Goal: Check status: Check status

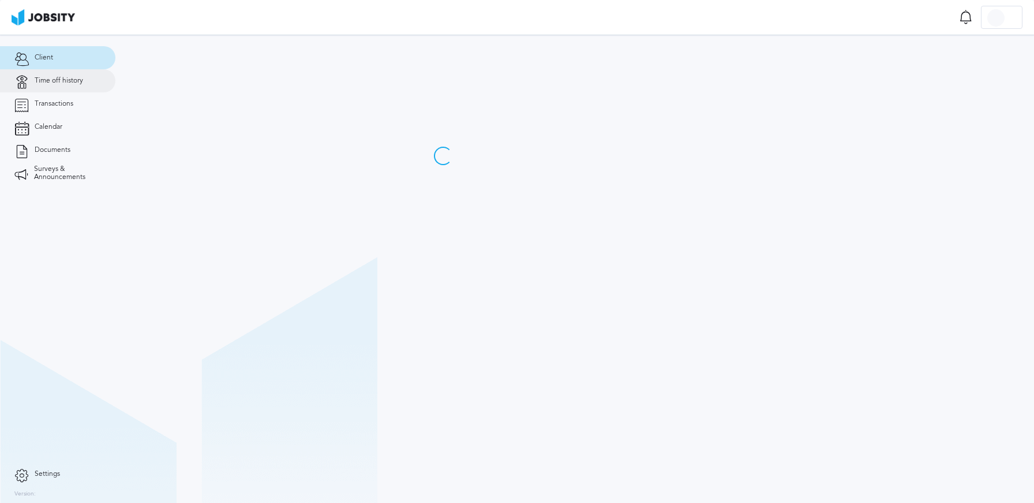
click at [65, 81] on span "Time off history" at bounding box center [59, 81] width 48 height 8
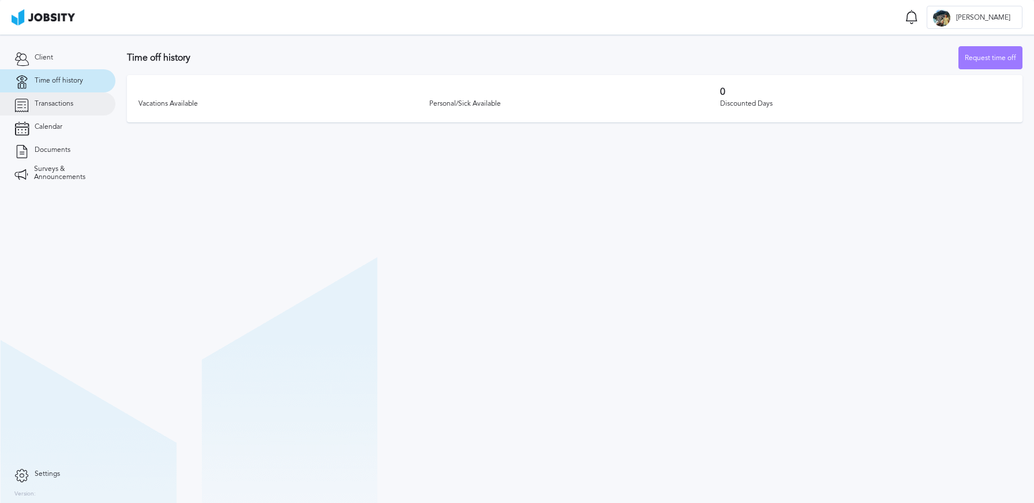
click at [59, 101] on span "Transactions" at bounding box center [54, 104] width 39 height 8
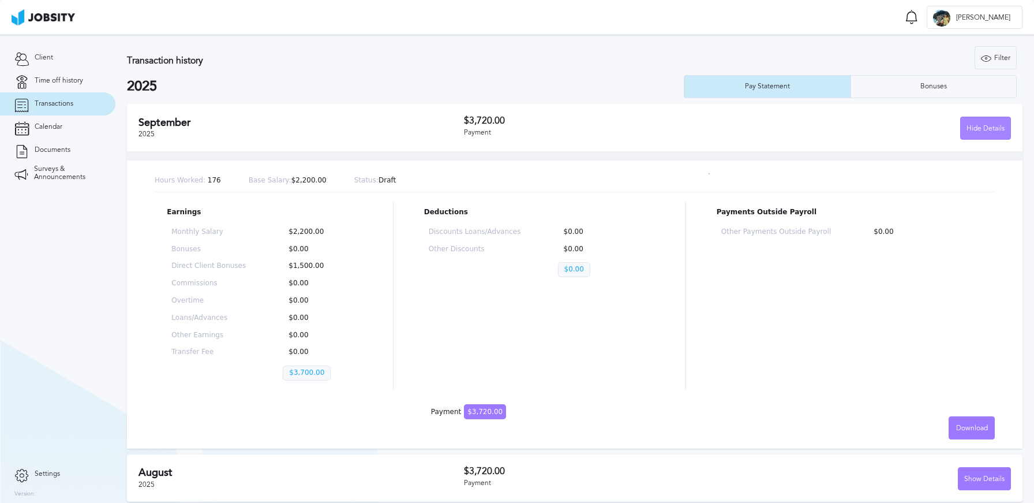
click at [961, 132] on div "Hide Details" at bounding box center [986, 128] width 50 height 23
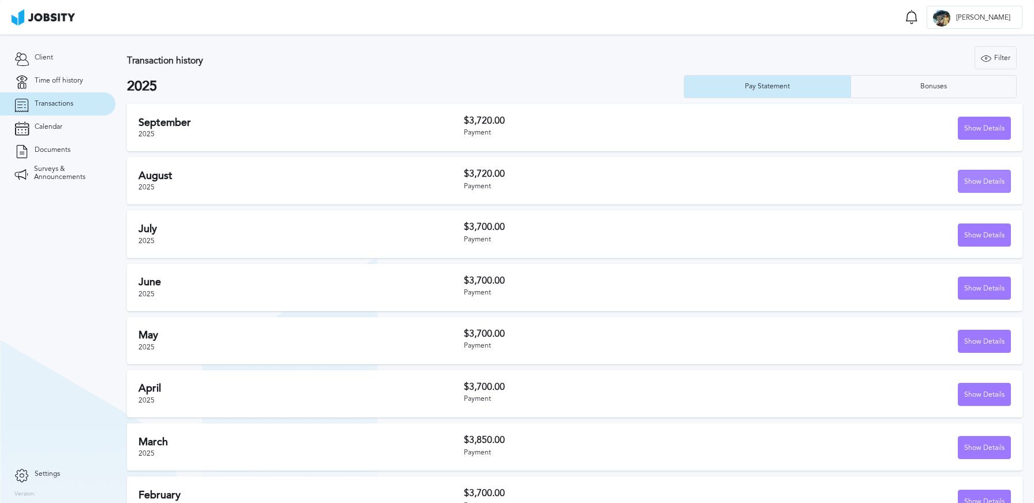
click at [969, 172] on div "Show Details" at bounding box center [985, 181] width 52 height 23
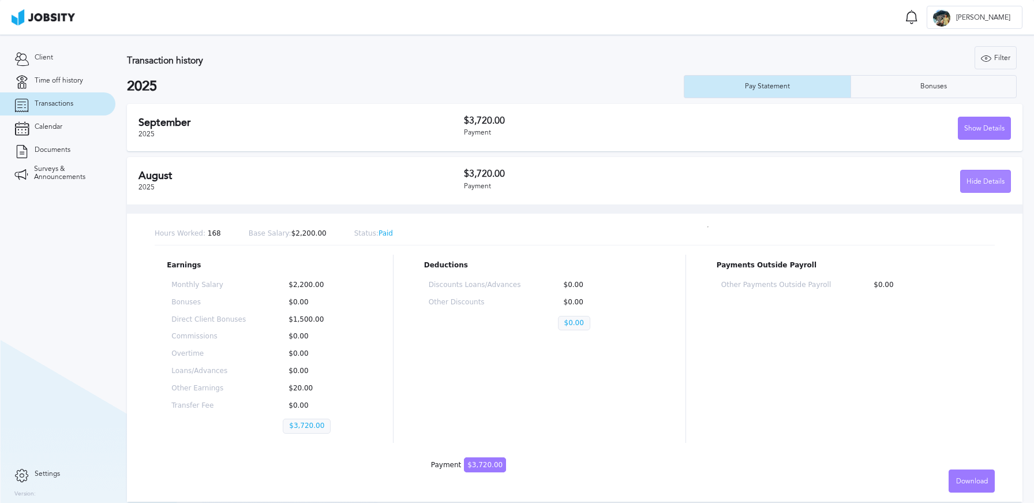
click at [967, 177] on div "Hide Details" at bounding box center [986, 181] width 50 height 23
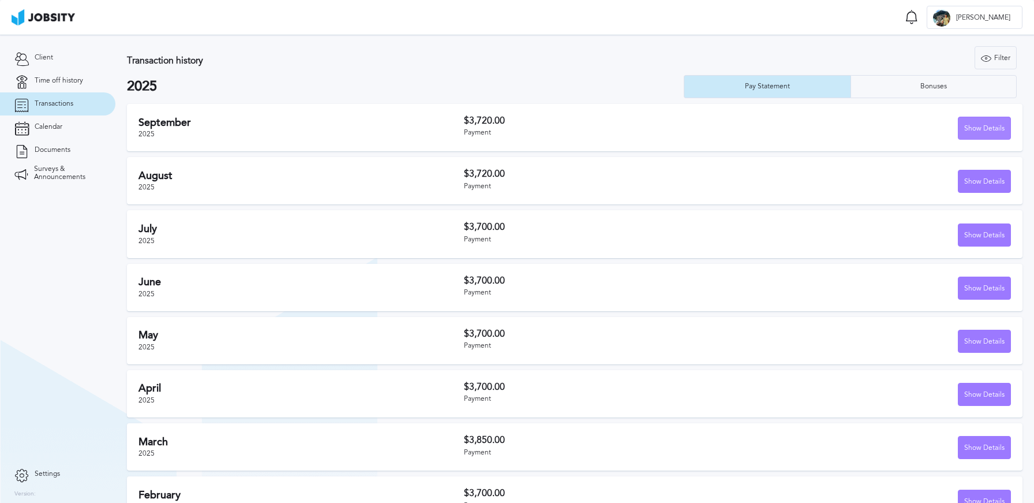
click at [969, 125] on div "Show Details" at bounding box center [985, 128] width 52 height 23
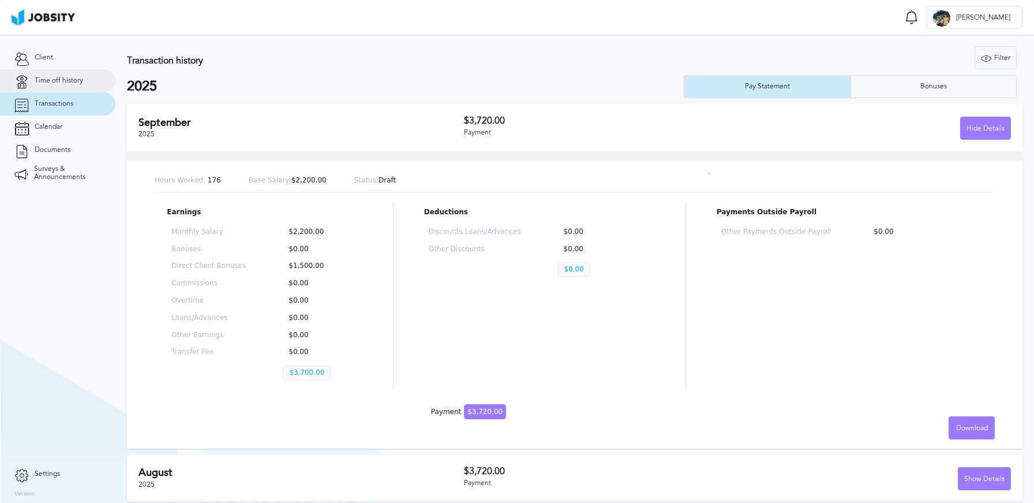
click at [53, 79] on span "Time off history" at bounding box center [59, 81] width 48 height 8
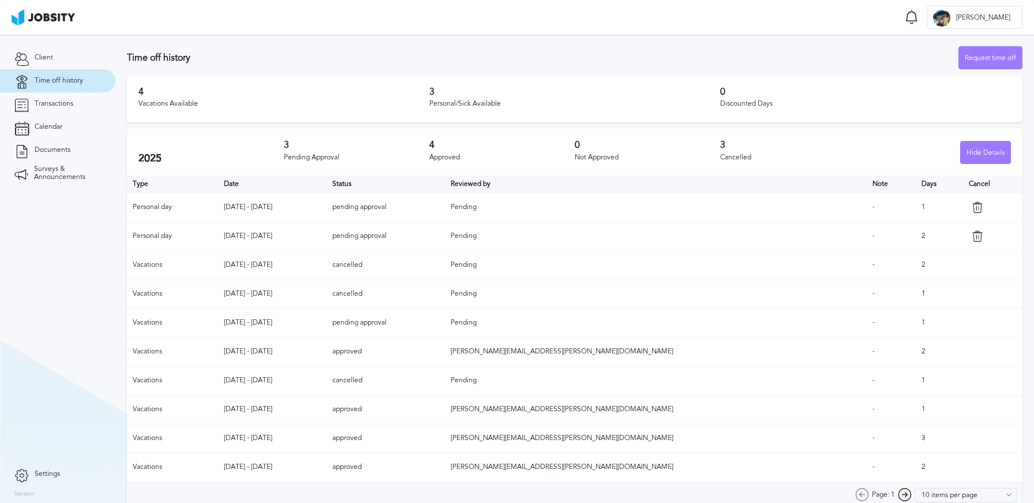
scroll to position [2, 0]
click at [964, 315] on td at bounding box center [992, 320] width 59 height 29
click at [72, 101] on span "Transactions" at bounding box center [54, 104] width 39 height 8
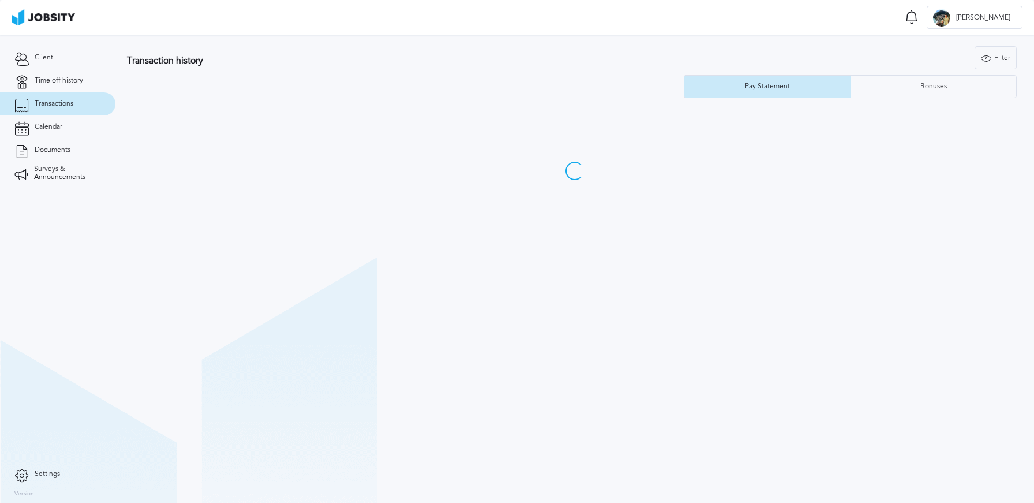
click at [72, 101] on span "Transactions" at bounding box center [54, 104] width 39 height 8
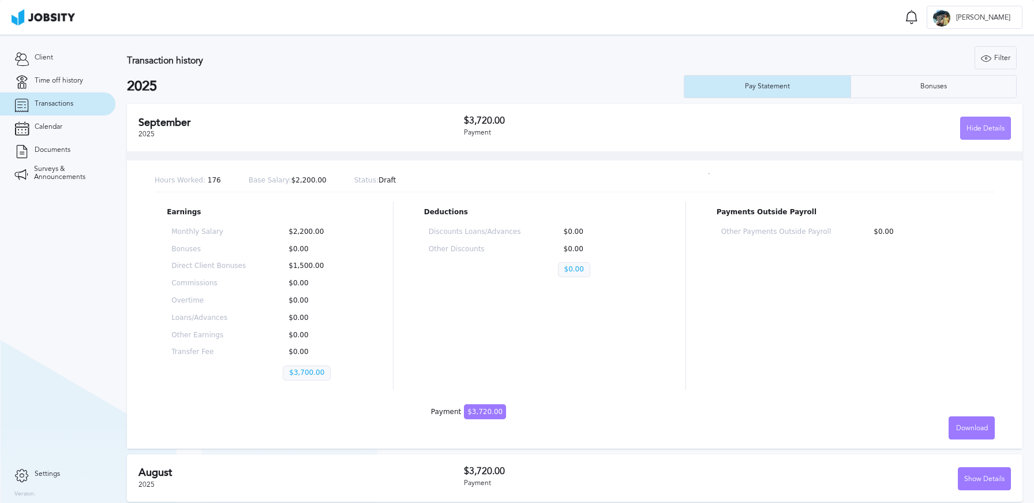
click at [989, 128] on div "Hide Details" at bounding box center [986, 128] width 50 height 23
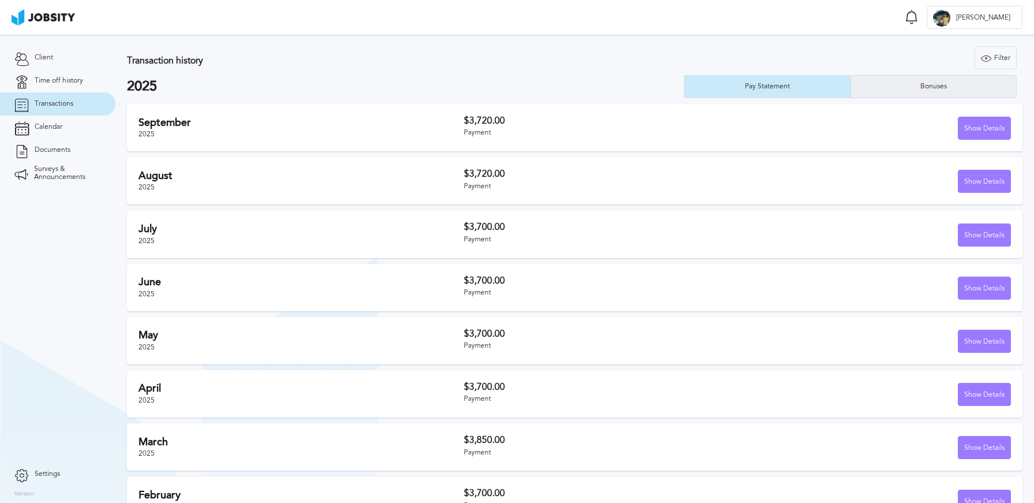
click at [891, 84] on div "Bonuses" at bounding box center [934, 86] width 166 height 23
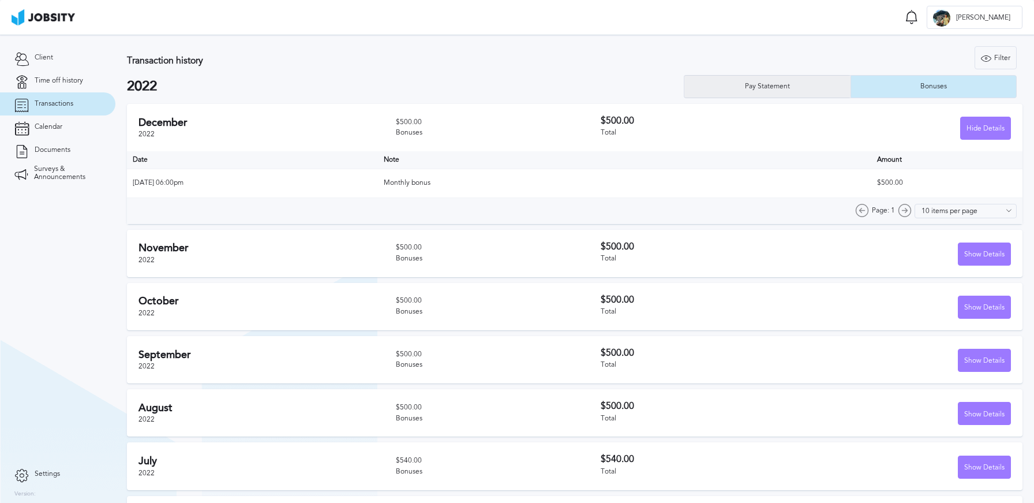
click at [798, 91] on div "Pay Statement" at bounding box center [768, 86] width 166 height 23
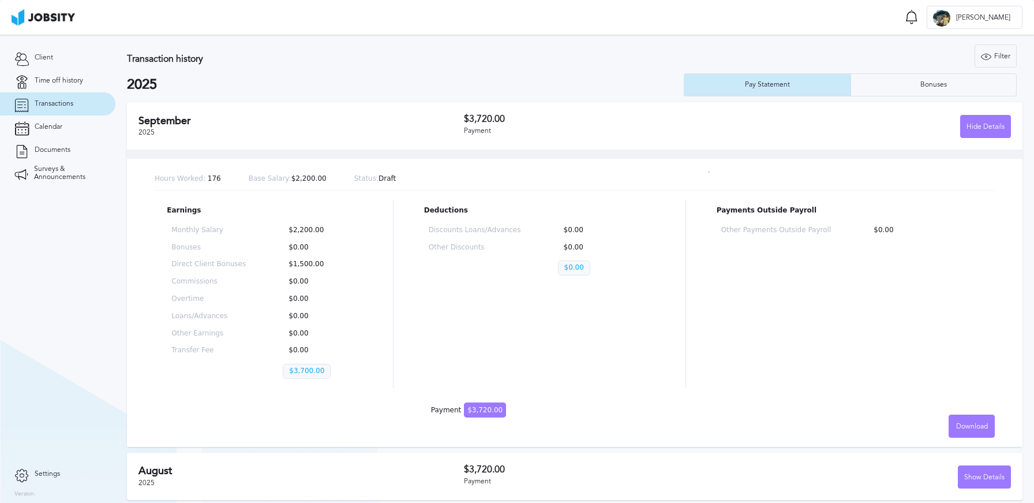
scroll to position [2, 0]
click at [154, 78] on h2 "2025" at bounding box center [405, 84] width 557 height 16
click at [976, 63] on div "Filter" at bounding box center [996, 55] width 41 height 23
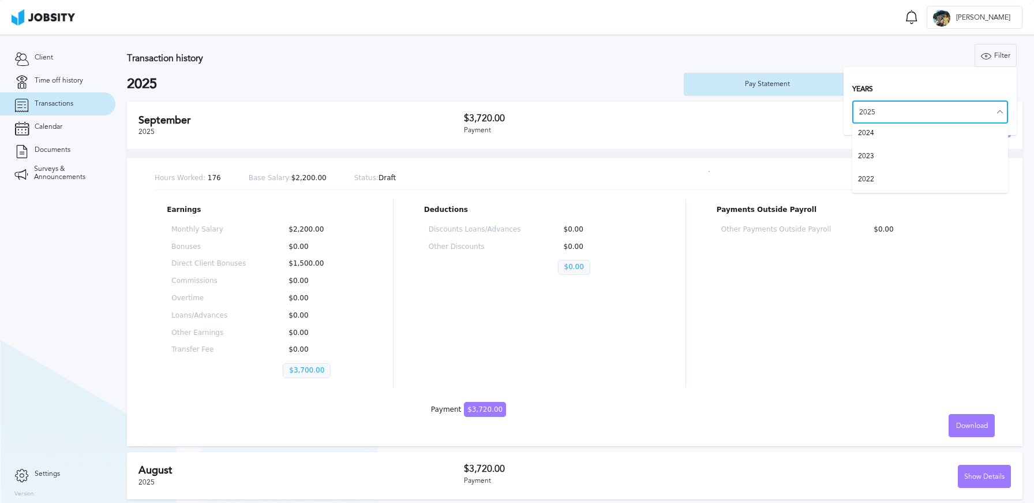
click at [905, 111] on input "2025" at bounding box center [931, 111] width 156 height 23
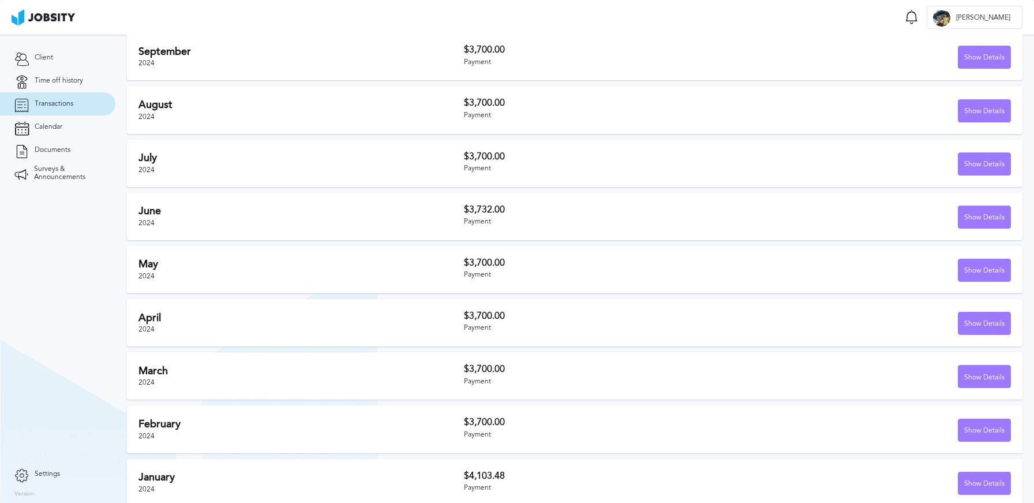
scroll to position [0, 0]
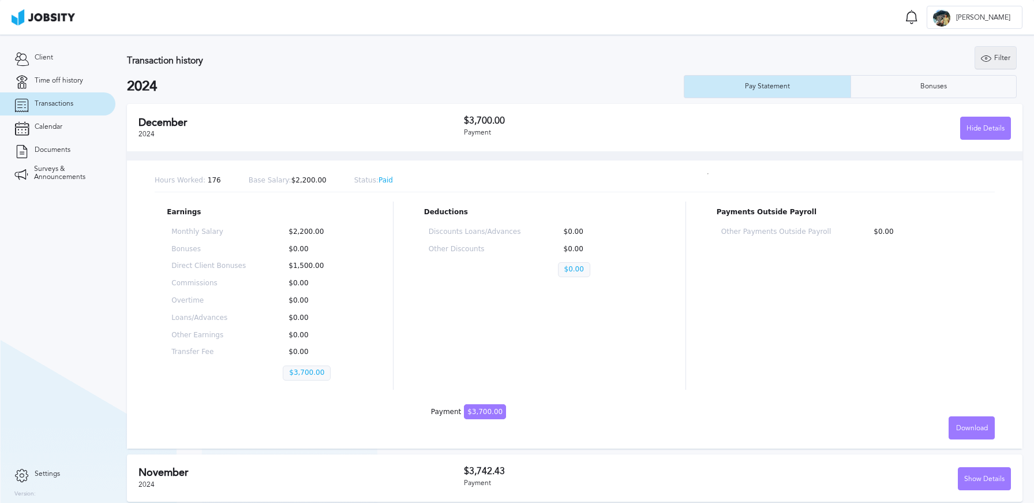
click at [981, 55] on icon at bounding box center [986, 58] width 10 height 10
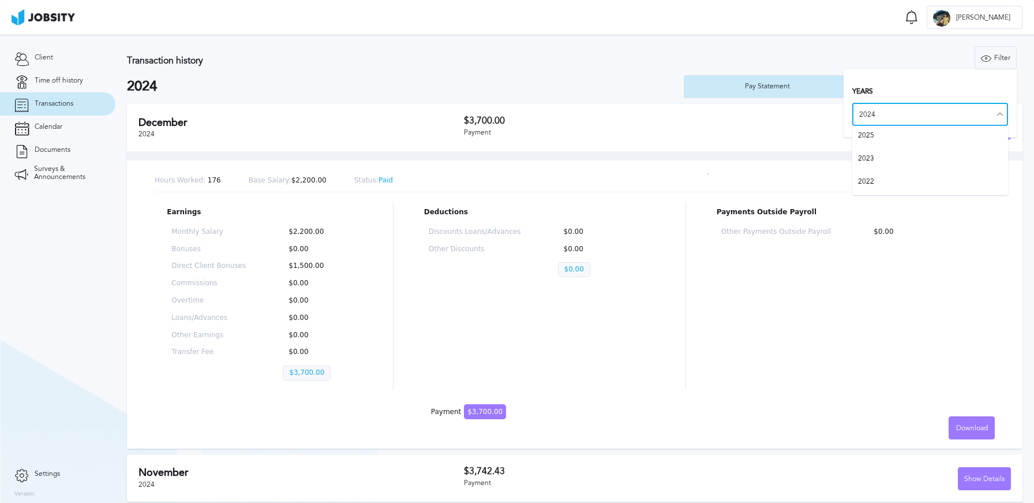
click at [929, 119] on input "2024" at bounding box center [931, 114] width 156 height 23
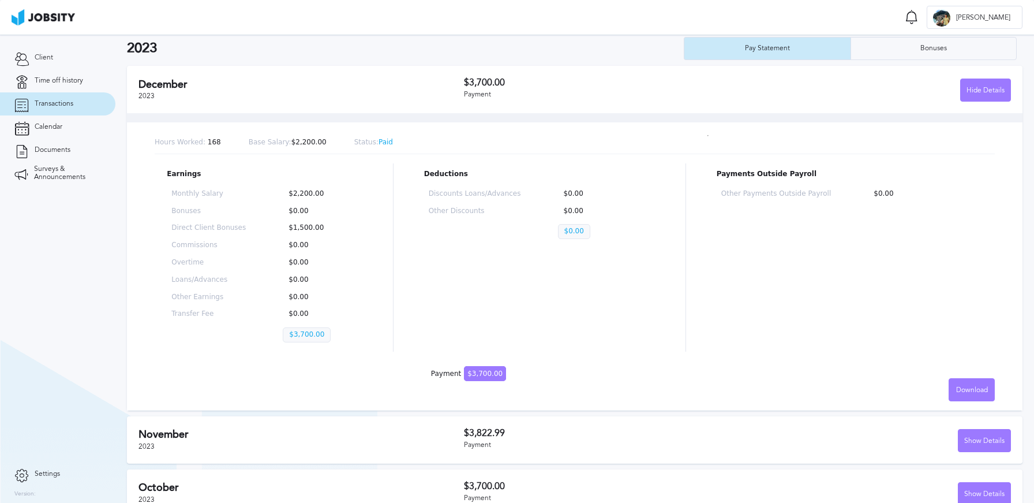
scroll to position [39, 0]
click at [985, 89] on div "Hide Details" at bounding box center [986, 89] width 50 height 23
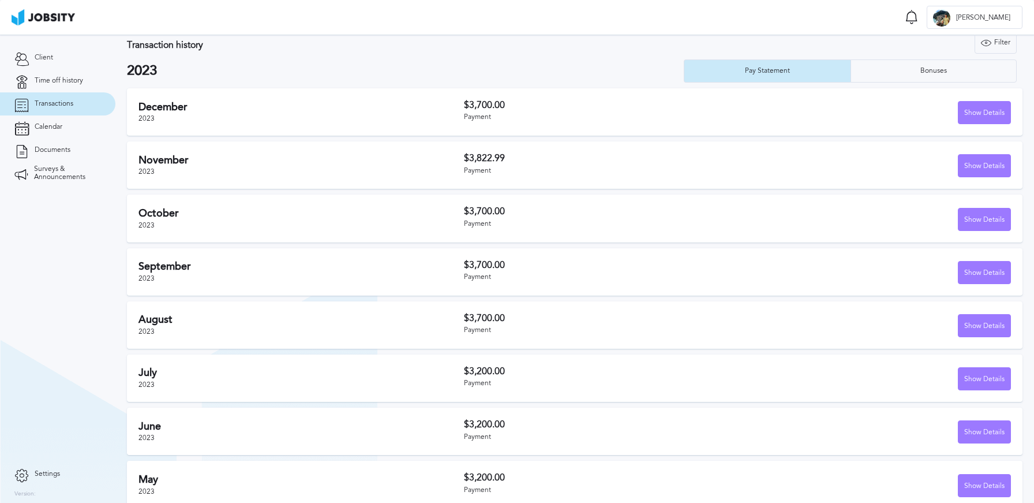
scroll to position [0, 0]
